Goal: Transaction & Acquisition: Purchase product/service

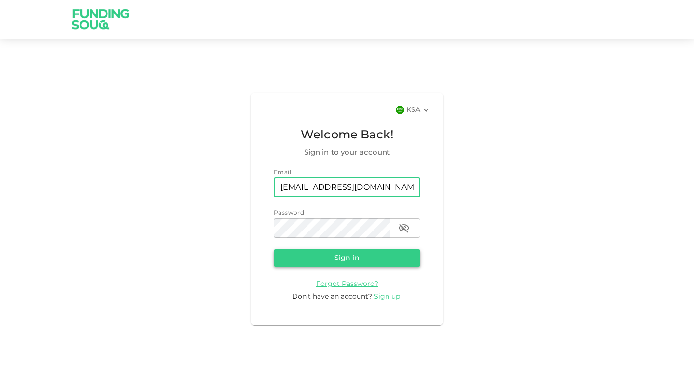
click at [320, 260] on button "Sign in" at bounding box center [347, 257] width 146 height 17
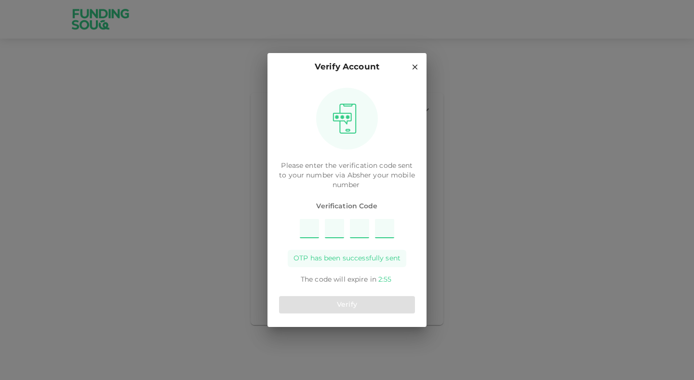
type input "8"
type input "3"
type input "4"
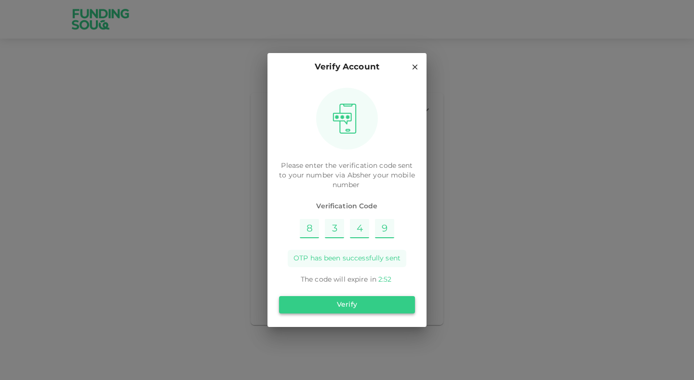
type input "9"
click at [368, 307] on button "Verify" at bounding box center [347, 304] width 136 height 17
click at [385, 227] on input "9" at bounding box center [384, 228] width 19 height 19
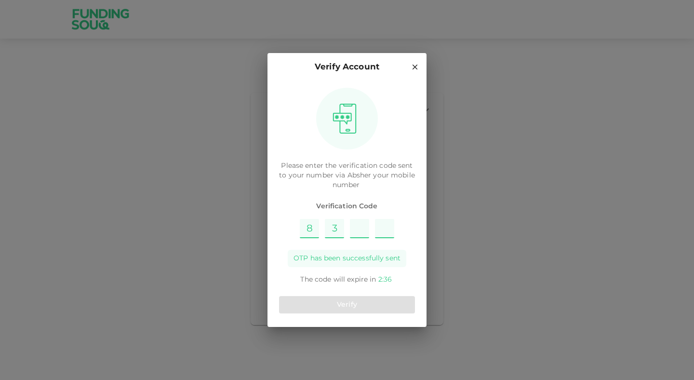
type input "9"
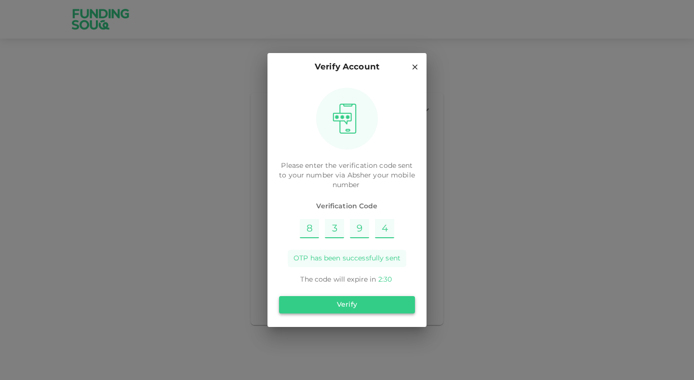
type input "4"
click at [354, 296] on button "Verify" at bounding box center [347, 304] width 136 height 17
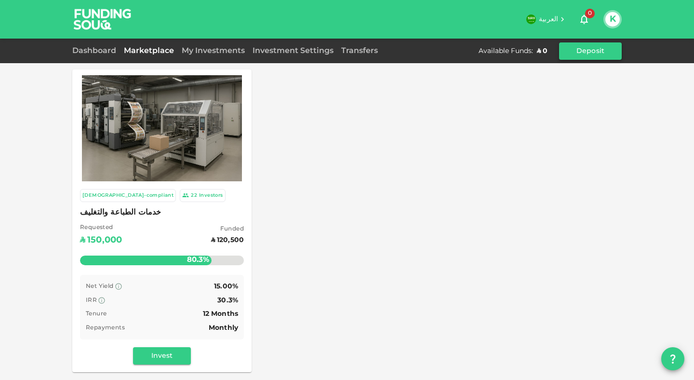
click at [582, 51] on button "Deposit" at bounding box center [590, 50] width 63 height 17
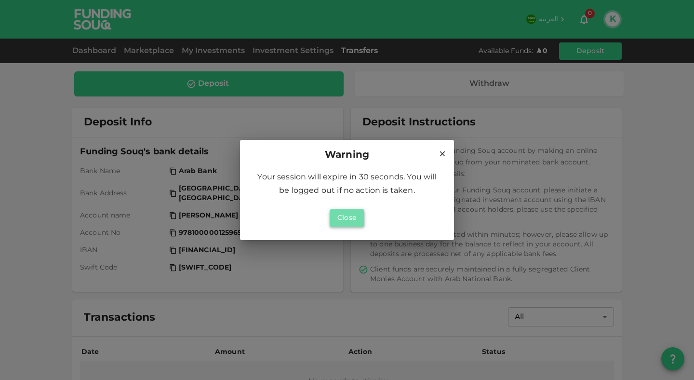
click at [345, 215] on button "Close" at bounding box center [346, 217] width 35 height 17
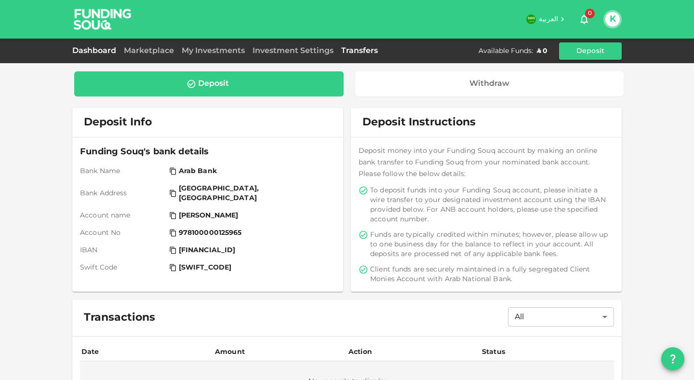
click at [104, 49] on link "Dashboard" at bounding box center [96, 50] width 48 height 7
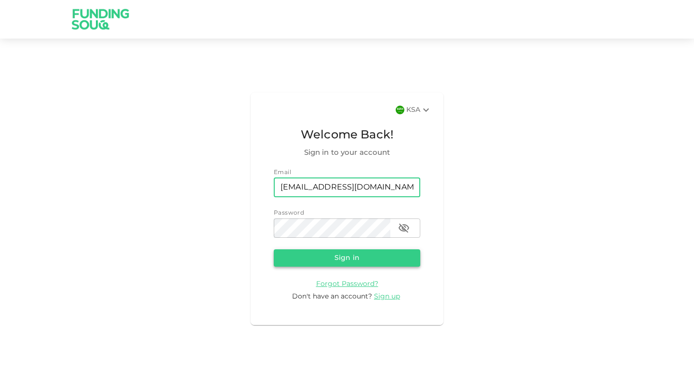
click at [357, 263] on button "Sign in" at bounding box center [347, 257] width 146 height 17
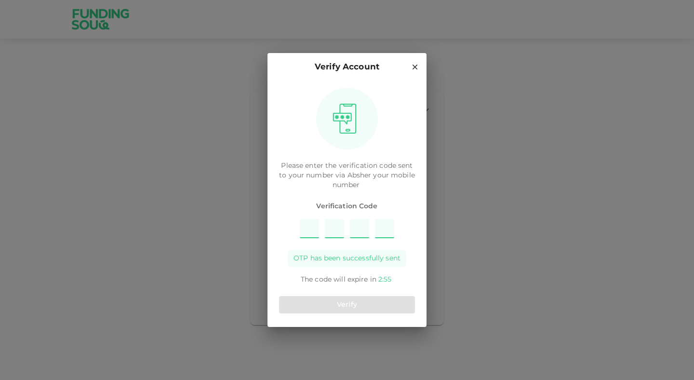
type input "5"
type input "1"
type input "4"
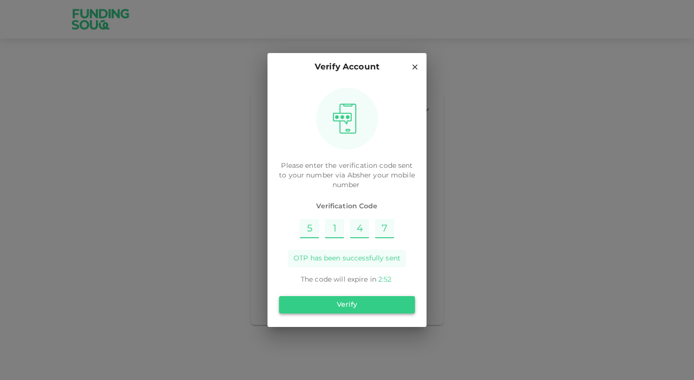
type input "7"
click at [337, 307] on button "Verify" at bounding box center [347, 304] width 136 height 17
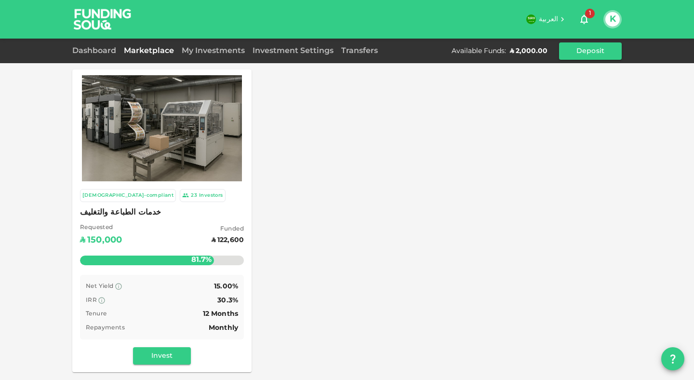
click at [523, 49] on div "ʢ 2,000.00" at bounding box center [529, 51] width 38 height 10
click at [186, 124] on img at bounding box center [162, 128] width 160 height 106
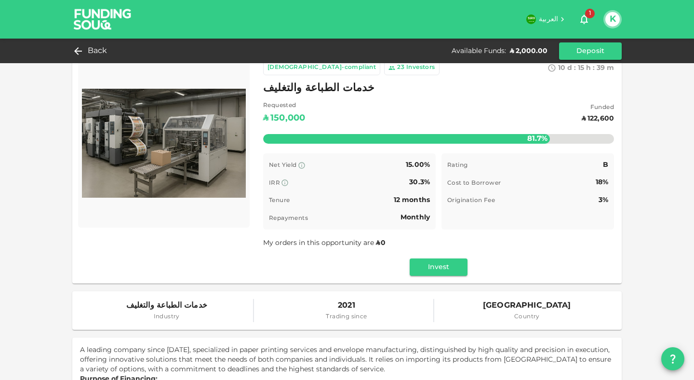
scroll to position [16, 0]
drag, startPoint x: 402, startPoint y: 219, endPoint x: 424, endPoint y: 217, distance: 22.2
click at [424, 217] on span "Monthly" at bounding box center [414, 217] width 29 height 7
drag, startPoint x: 389, startPoint y: 203, endPoint x: 429, endPoint y: 199, distance: 40.1
click at [429, 199] on div "Net Yield 15.00% IRR 30.3% Tenure 12 months Repayments Monthly" at bounding box center [349, 191] width 172 height 76
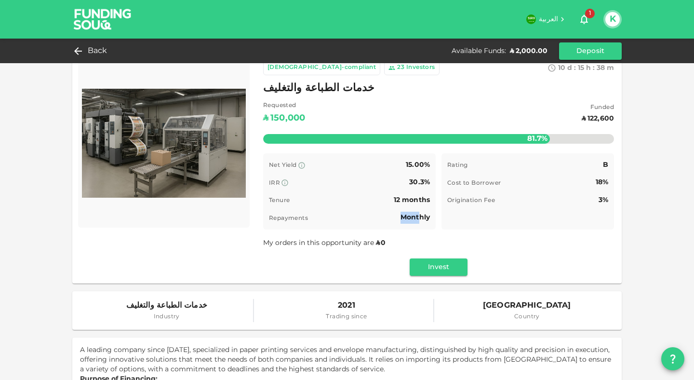
drag, startPoint x: 371, startPoint y: 220, endPoint x: 417, endPoint y: 217, distance: 45.9
click at [417, 217] on div "Repayments Monthly" at bounding box center [349, 217] width 161 height 12
click at [419, 217] on span "Monthly" at bounding box center [414, 217] width 29 height 7
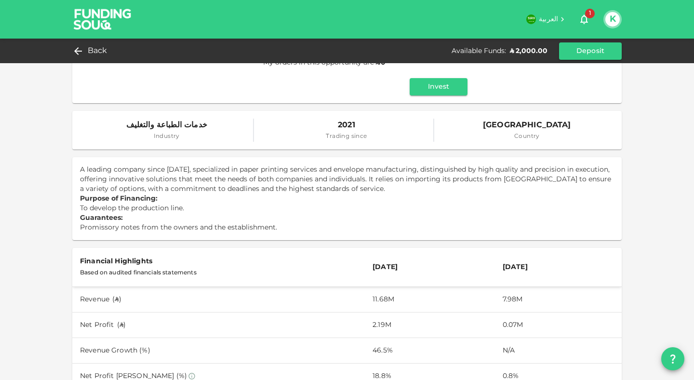
scroll to position [0, 0]
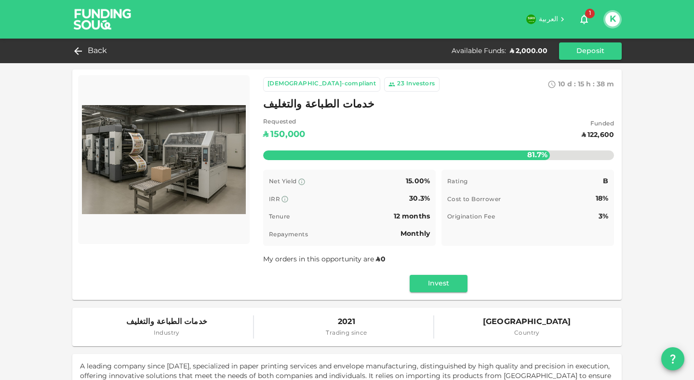
click at [406, 183] on span "15.00%" at bounding box center [418, 181] width 24 height 7
drag, startPoint x: 433, startPoint y: 288, endPoint x: 435, endPoint y: 232, distance: 55.9
click at [433, 241] on div "Sharia-compliant 23 Investors 10 d : 15 h : 38 m 32 خدمات الطباعة والتغليف Requ…" at bounding box center [438, 184] width 351 height 215
click at [434, 276] on button "Invest" at bounding box center [438, 283] width 58 height 17
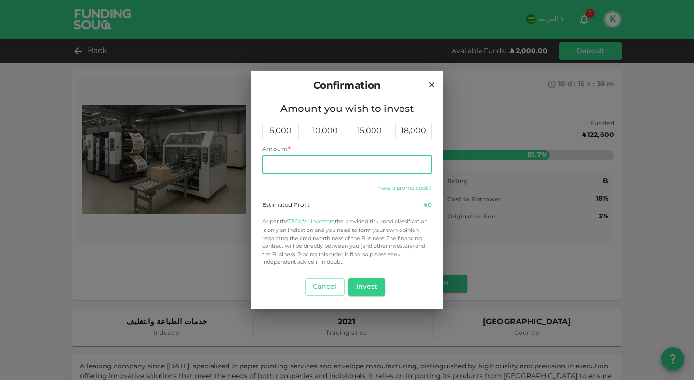
click at [308, 164] on input "Amount" at bounding box center [347, 164] width 170 height 19
type input "2,000"
click at [365, 282] on button "Invest" at bounding box center [366, 286] width 37 height 17
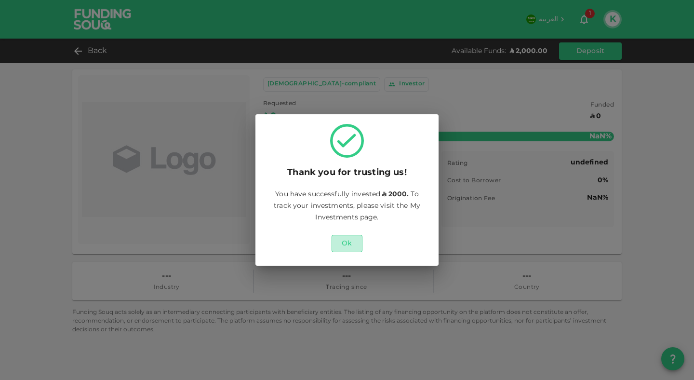
click at [350, 242] on button "Ok" at bounding box center [346, 243] width 31 height 17
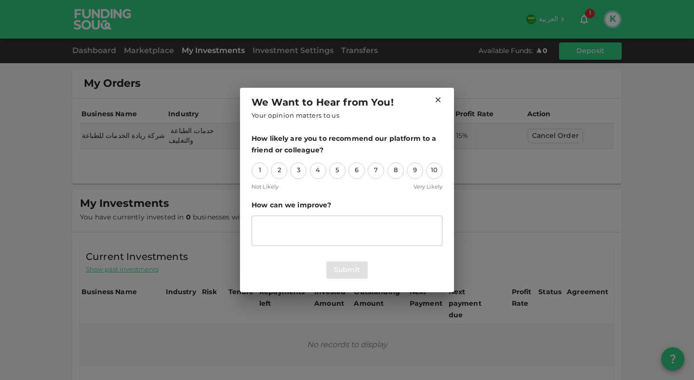
click at [437, 97] on icon at bounding box center [438, 99] width 9 height 9
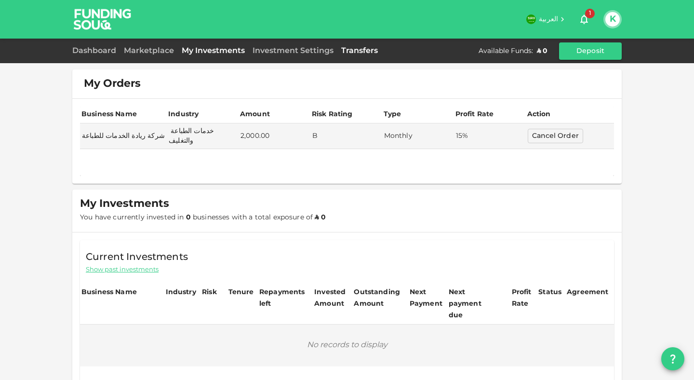
click at [367, 51] on link "Transfers" at bounding box center [359, 50] width 44 height 7
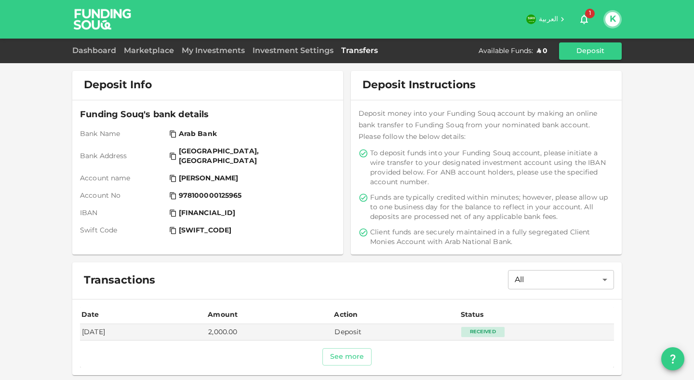
scroll to position [38, 0]
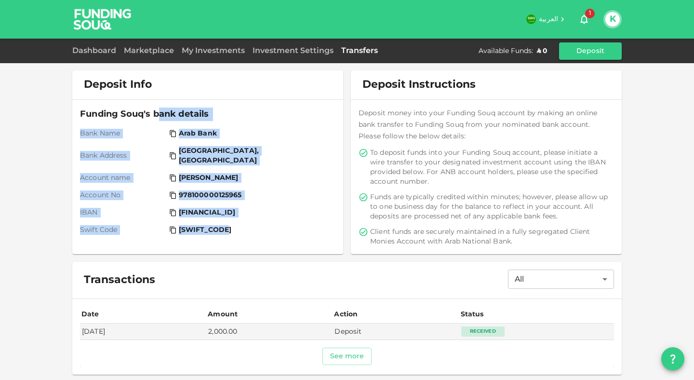
drag, startPoint x: 232, startPoint y: 210, endPoint x: 154, endPoint y: 118, distance: 120.3
click at [154, 118] on div "Funding Souq's bank details Bank Name Arab Bank Bank Address Riyadh, Saudi Arab…" at bounding box center [207, 177] width 271 height 154
click at [316, 179] on div "Funding Souq's bank details Bank Name Arab Bank Bank Address Riyadh, Saudi Arab…" at bounding box center [207, 170] width 255 height 127
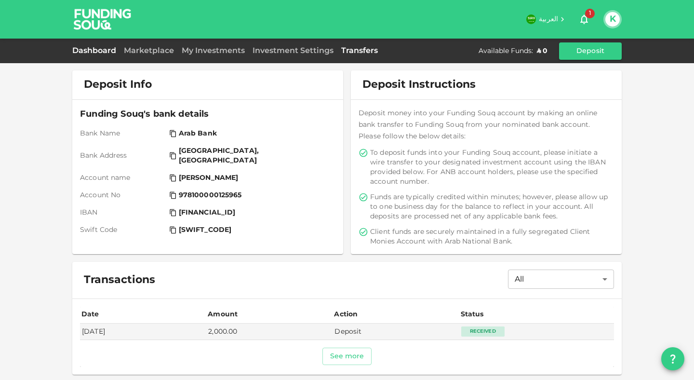
click at [92, 48] on link "Dashboard" at bounding box center [96, 50] width 48 height 7
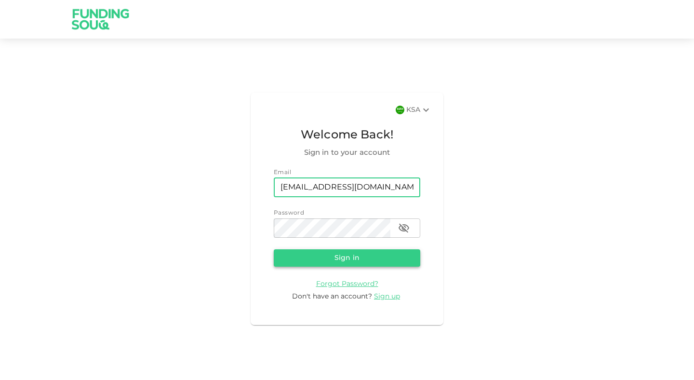
click at [346, 257] on button "Sign in" at bounding box center [347, 257] width 146 height 17
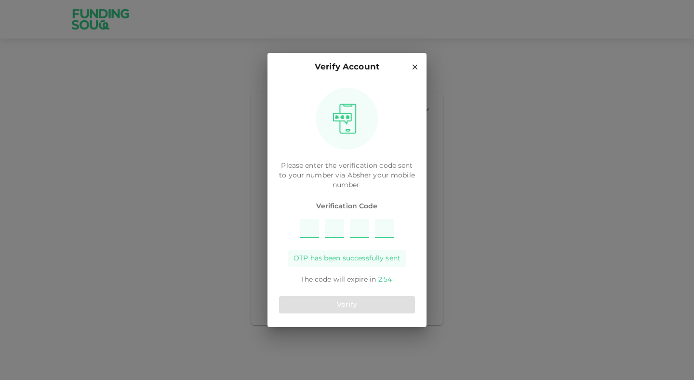
type input "9"
type input "5"
type input "6"
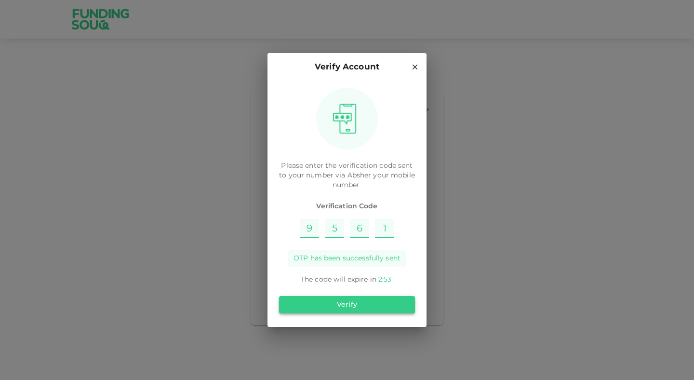
type input "1"
click at [373, 304] on button "Verify" at bounding box center [347, 304] width 136 height 17
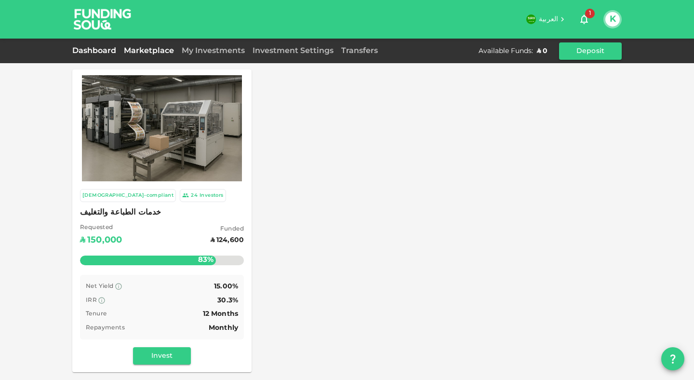
click at [81, 53] on link "Dashboard" at bounding box center [96, 50] width 48 height 7
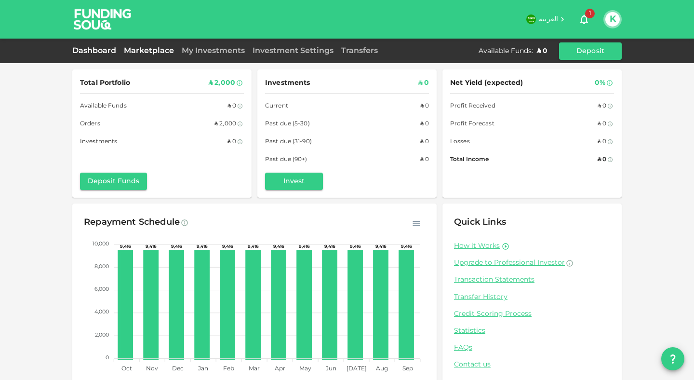
click at [162, 50] on link "Marketplace" at bounding box center [149, 50] width 58 height 7
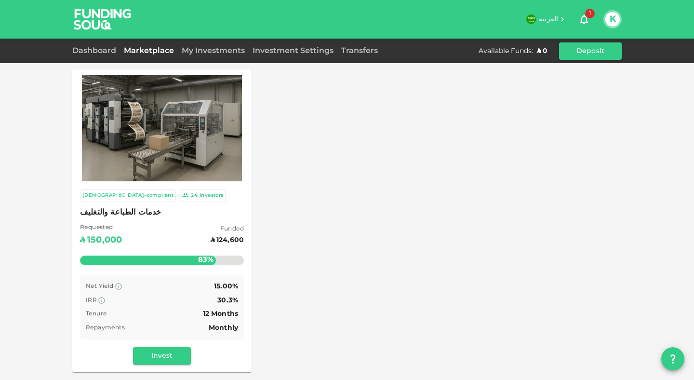
click at [195, 148] on img at bounding box center [162, 128] width 160 height 106
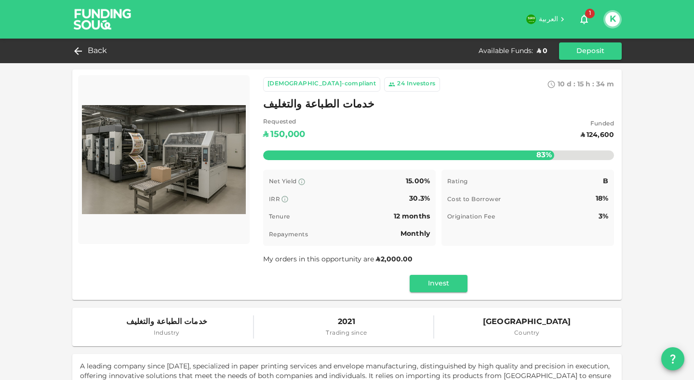
click at [343, 257] on span "My orders in this opportunity are ʢ 2,000.00" at bounding box center [338, 259] width 150 height 7
click at [541, 261] on div "My orders in this opportunity are ʢ 2,000.00" at bounding box center [438, 259] width 351 height 12
click at [361, 256] on span "My orders in this opportunity are ʢ 2,000.00" at bounding box center [338, 259] width 150 height 7
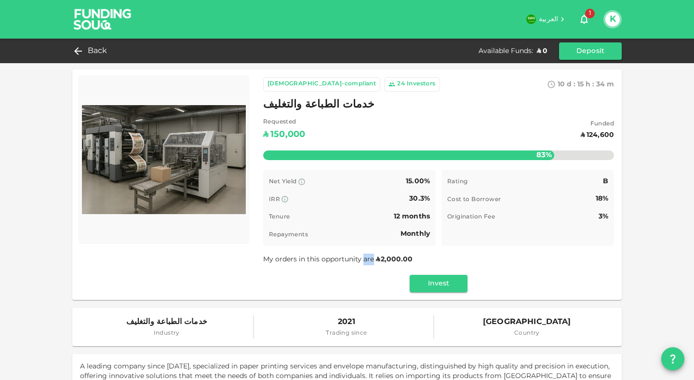
click at [361, 256] on span "My orders in this opportunity are ʢ 2,000.00" at bounding box center [338, 259] width 150 height 7
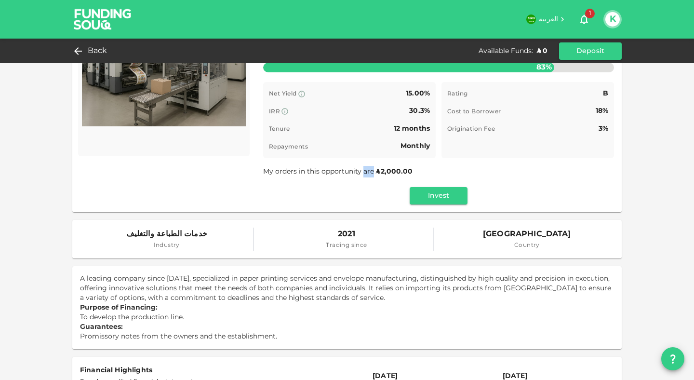
scroll to position [143, 0]
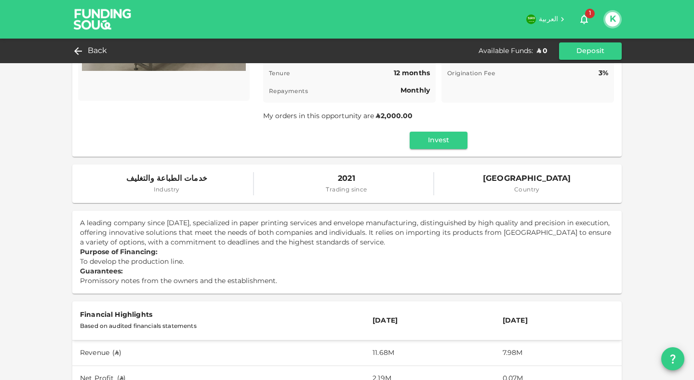
click at [342, 180] on span "2021" at bounding box center [346, 178] width 41 height 13
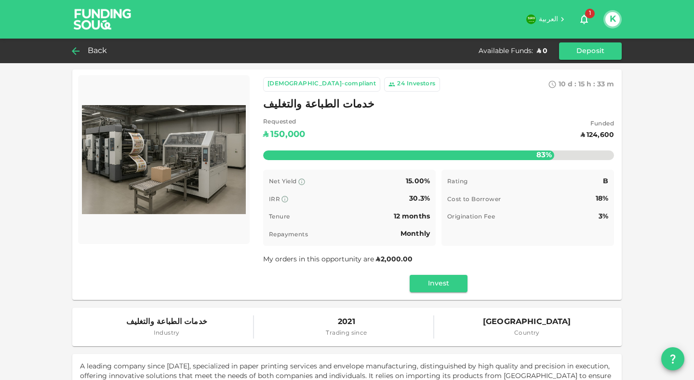
click at [89, 50] on span "Back" at bounding box center [98, 50] width 20 height 13
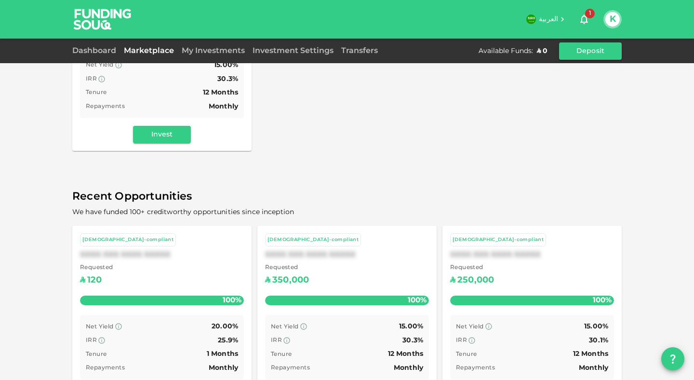
scroll to position [261, 0]
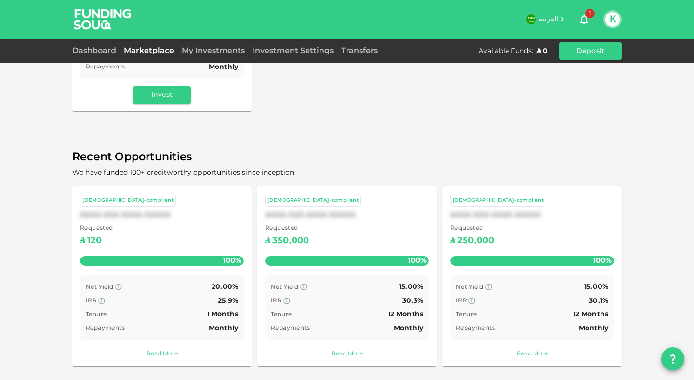
click at [383, 242] on div "Requested ʢ 350,000" at bounding box center [347, 236] width 164 height 25
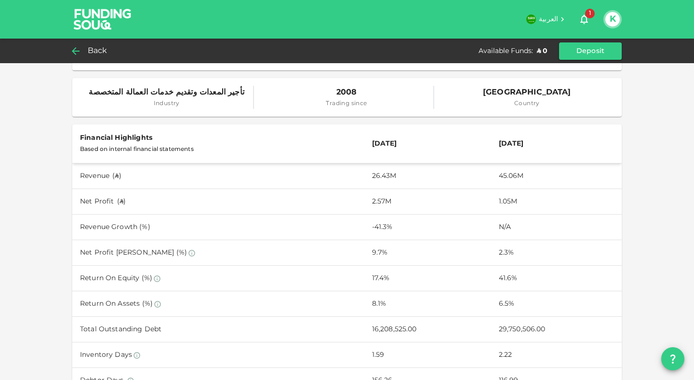
scroll to position [142, 0]
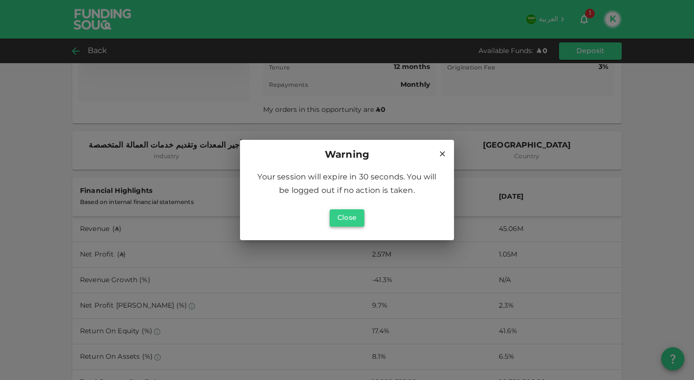
click at [338, 225] on button "Close" at bounding box center [346, 217] width 35 height 17
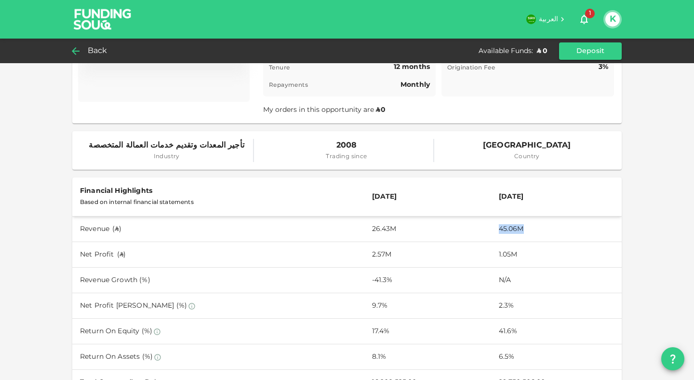
drag, startPoint x: 495, startPoint y: 233, endPoint x: 527, endPoint y: 230, distance: 32.4
click at [527, 230] on td "45.06M" at bounding box center [556, 229] width 131 height 26
drag, startPoint x: 491, startPoint y: 256, endPoint x: 548, endPoint y: 256, distance: 57.3
click at [548, 256] on td "1.05M" at bounding box center [556, 255] width 131 height 26
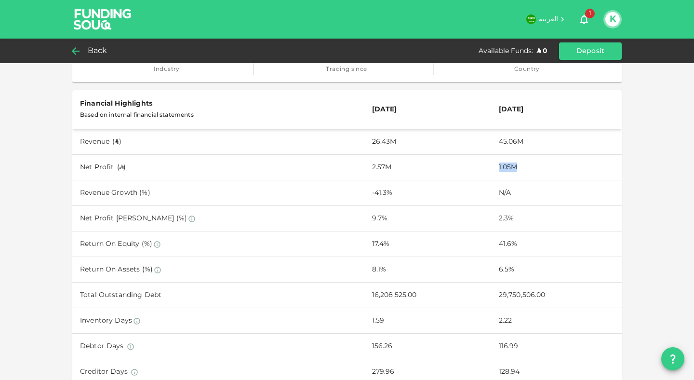
scroll to position [239, 0]
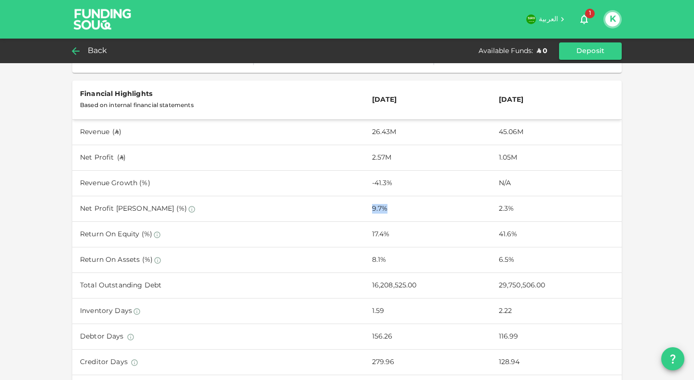
drag, startPoint x: 363, startPoint y: 213, endPoint x: 386, endPoint y: 215, distance: 23.7
click at [386, 215] on td "9.7%" at bounding box center [427, 209] width 127 height 26
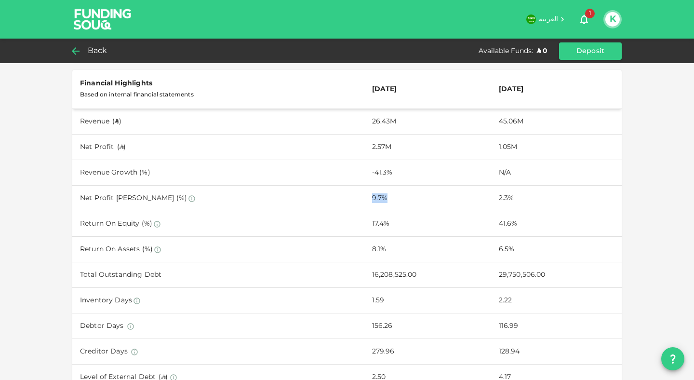
scroll to position [250, 0]
drag, startPoint x: 347, startPoint y: 224, endPoint x: 455, endPoint y: 234, distance: 108.8
click at [414, 222] on tr "Return On Equity (%) 17.4% 41.6%" at bounding box center [346, 224] width 549 height 26
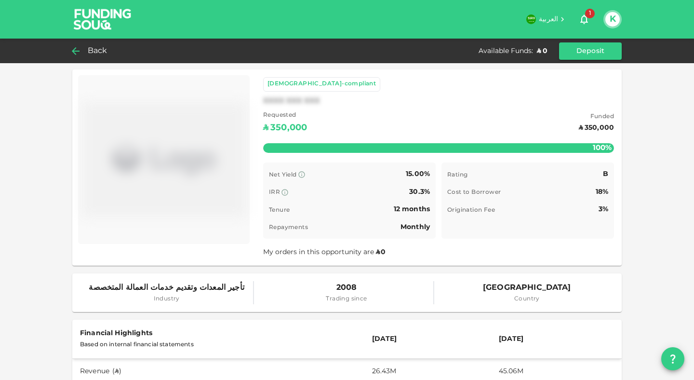
scroll to position [85, 0]
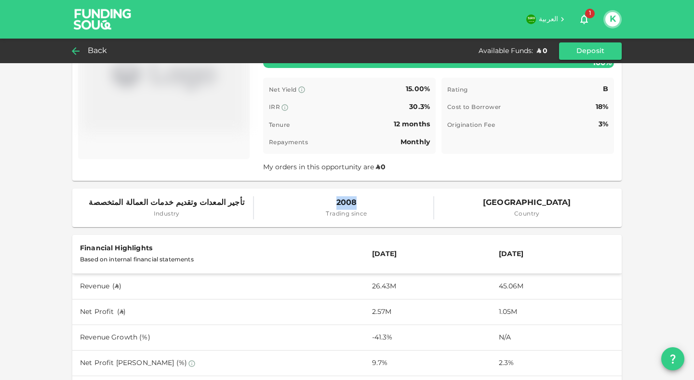
drag, startPoint x: 332, startPoint y: 205, endPoint x: 370, endPoint y: 206, distance: 37.6
click at [362, 204] on span "2008" at bounding box center [346, 202] width 41 height 13
click at [511, 216] on span "Country" at bounding box center [527, 215] width 88 height 10
click at [358, 222] on div "تأجير المعدات وتقديم خدمات العمالة المتخصصة Industry 2008 Trading since Saudi A…" at bounding box center [346, 207] width 549 height 39
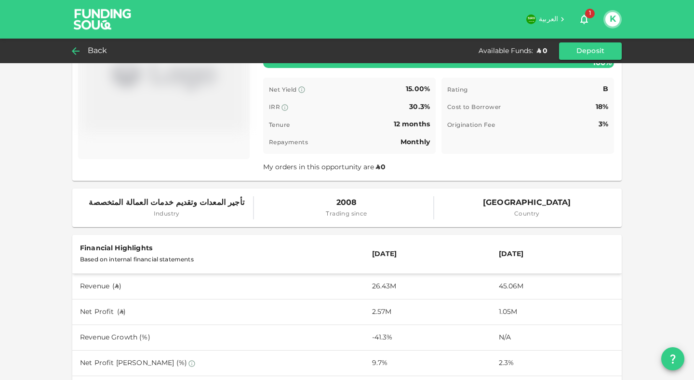
click at [358, 222] on div "تأجير المعدات وتقديم خدمات العمالة المتخصصة Industry 2008 Trading since Saudi A…" at bounding box center [346, 207] width 549 height 39
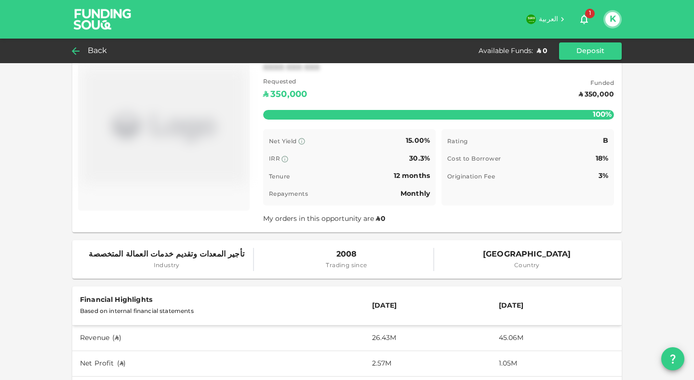
scroll to position [0, 0]
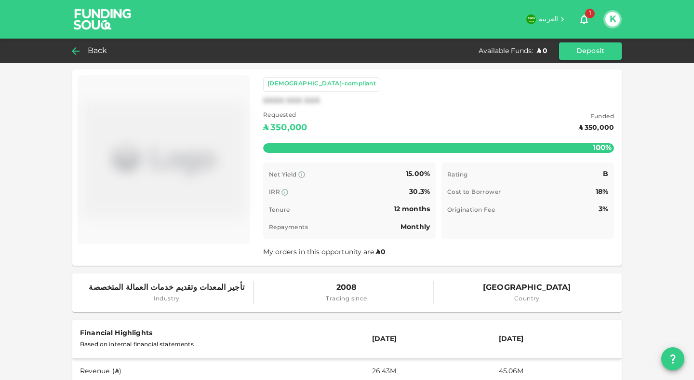
click at [93, 17] on img at bounding box center [102, 19] width 72 height 38
